Goal: Information Seeking & Learning: Learn about a topic

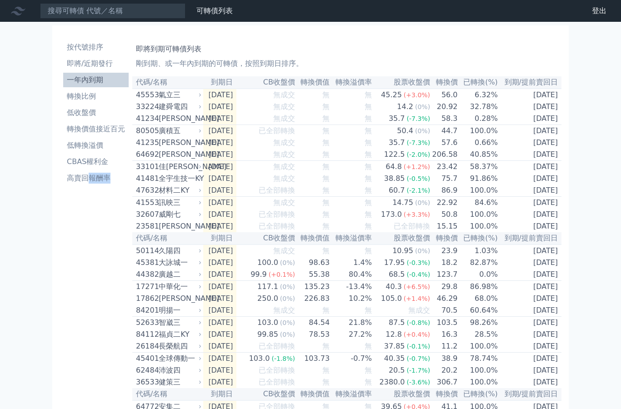
click at [114, 131] on li "轉換價值接近百元" at bounding box center [95, 129] width 65 height 11
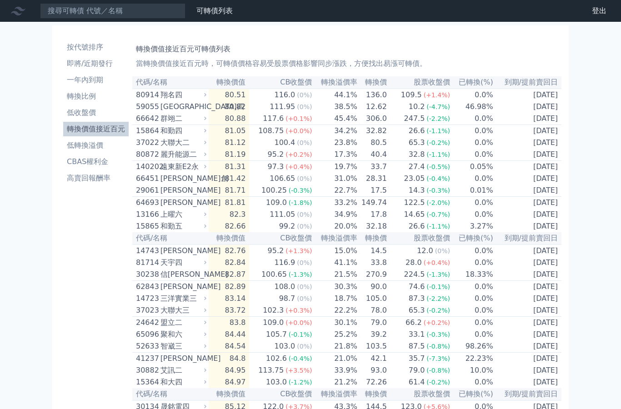
click at [104, 133] on li "轉換價值接近百元" at bounding box center [95, 129] width 65 height 11
click at [105, 63] on li "即將/近期發行" at bounding box center [95, 63] width 65 height 11
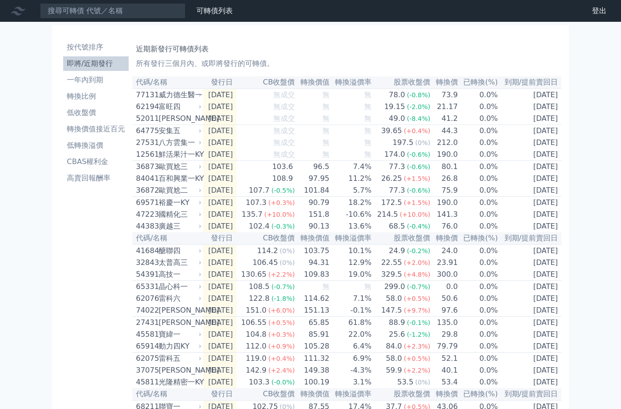
click at [96, 94] on li "轉換比例" at bounding box center [95, 96] width 65 height 11
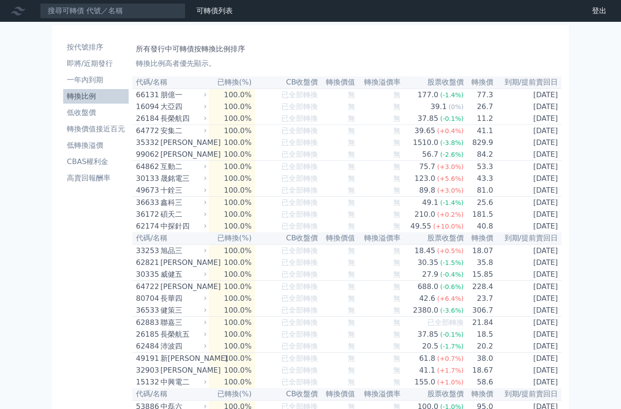
click at [88, 99] on li "轉換比例" at bounding box center [95, 96] width 65 height 11
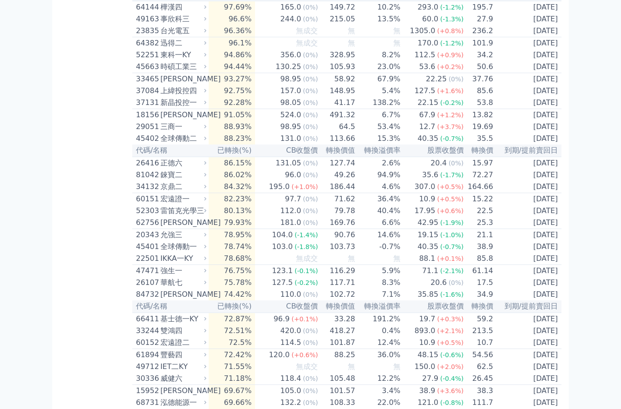
scroll to position [704, 0]
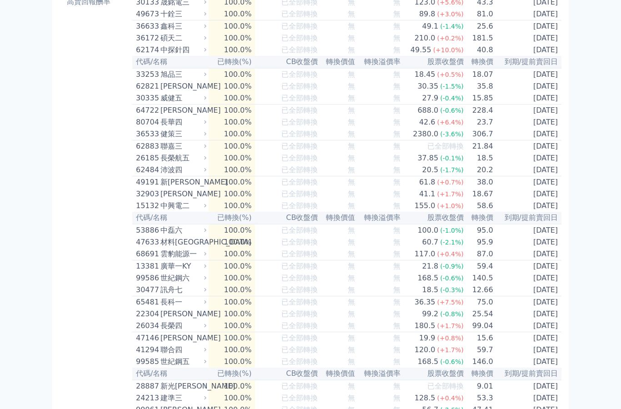
scroll to position [0, 0]
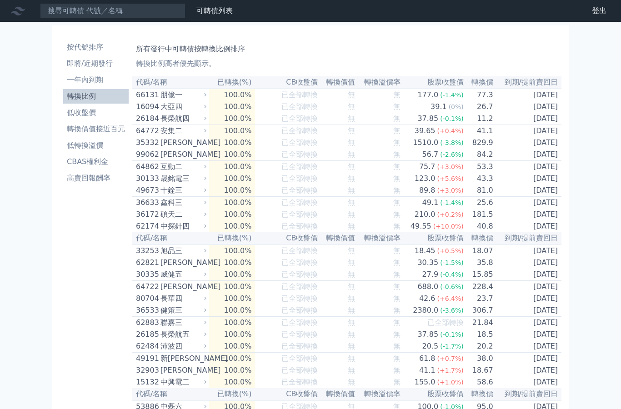
click at [108, 127] on li "轉換價值接近百元" at bounding box center [95, 129] width 65 height 11
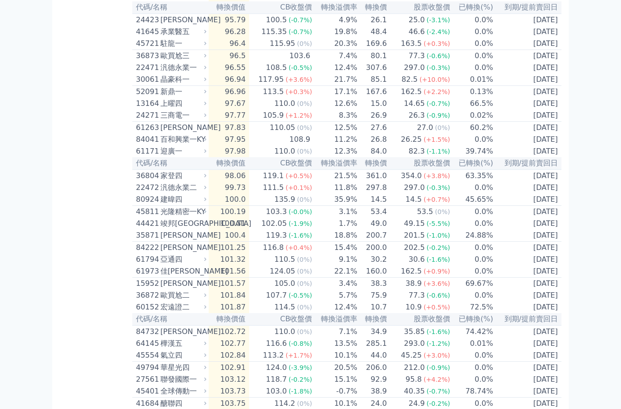
scroll to position [1168, 0]
